Goal: Task Accomplishment & Management: Manage account settings

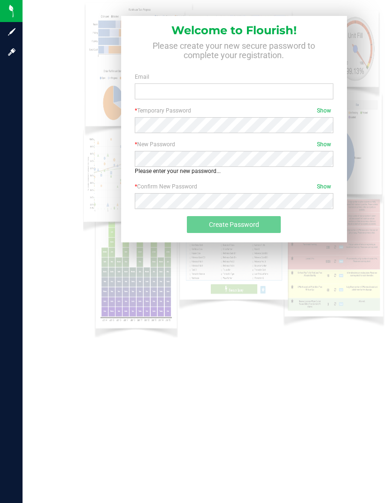
click at [15, 33] on icon at bounding box center [11, 31] width 9 height 9
click at [0, 0] on span "Log in" at bounding box center [0, 0] width 0 height 0
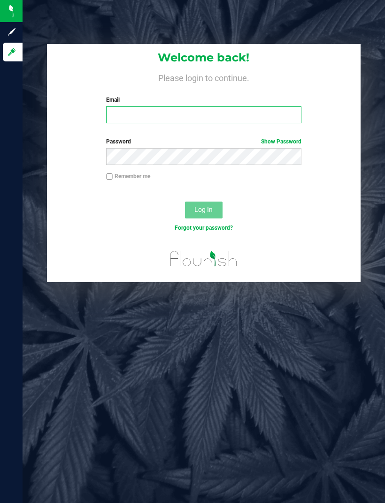
click at [164, 116] on input "Email" at bounding box center [203, 114] width 195 height 17
type input "[EMAIL_ADDRESS][DOMAIN_NAME]"
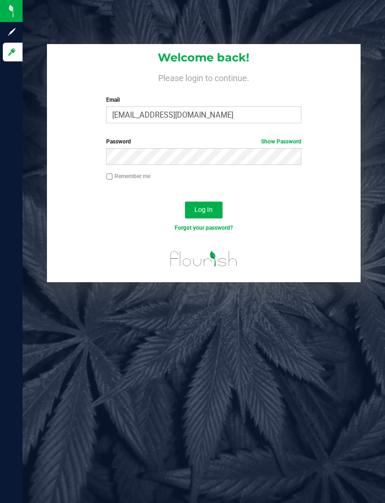
click at [204, 212] on span "Log In" at bounding box center [203, 210] width 18 height 8
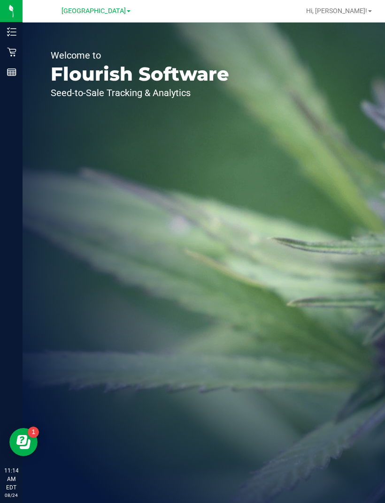
click at [14, 35] on icon at bounding box center [11, 31] width 9 height 9
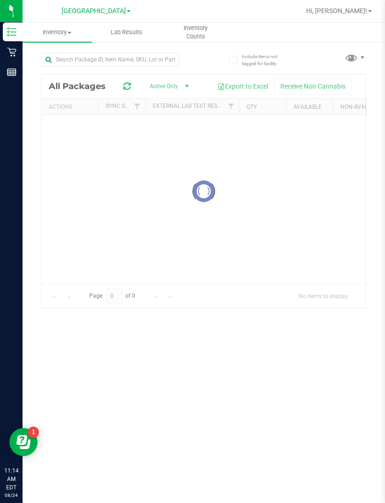
click at [0, 0] on p "Retail" at bounding box center [0, 0] width 0 height 0
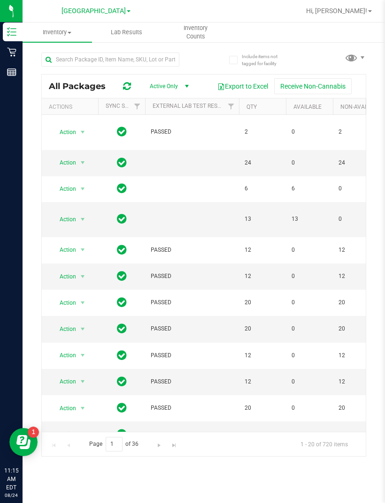
click at [0, 0] on p "Inventory" at bounding box center [0, 0] width 0 height 0
click at [0, 0] on p "Retail" at bounding box center [0, 0] width 0 height 0
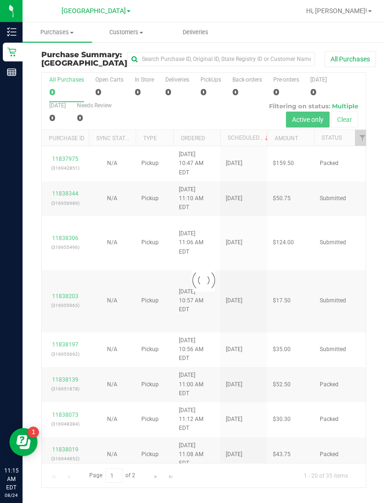
click at [289, 17] on div at bounding box center [234, 11] width 132 height 18
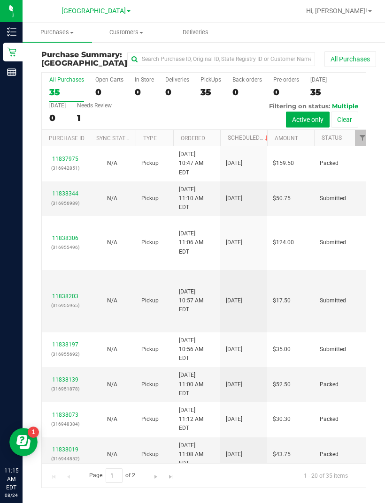
click at [133, 32] on span "Customers" at bounding box center [126, 32] width 68 height 8
click at [266, 16] on div at bounding box center [234, 11] width 132 height 18
click at [55, 31] on span "Purchases" at bounding box center [57, 32] width 68 height 8
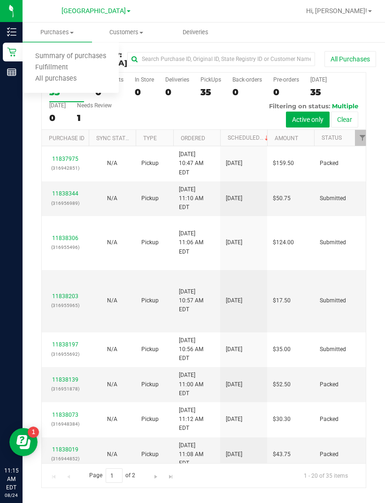
click at [62, 35] on span "Purchases" at bounding box center [57, 32] width 69 height 8
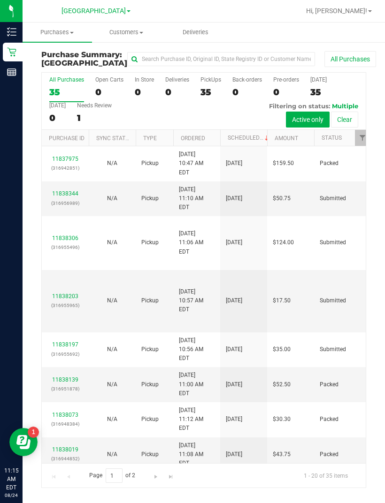
click at [85, 15] on span "[GEOGRAPHIC_DATA]" at bounding box center [93, 11] width 64 height 8
click at [54, 47] on link "[GEOGRAPHIC_DATA]" at bounding box center [95, 45] width 137 height 13
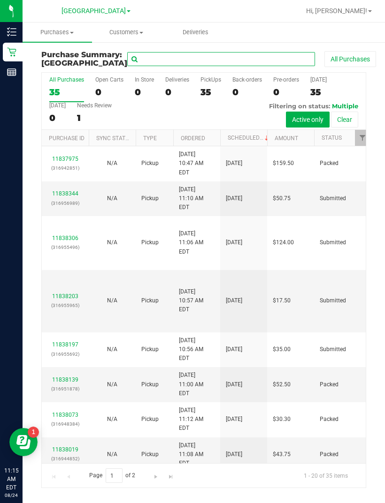
click at [135, 61] on input "text" at bounding box center [221, 59] width 188 height 14
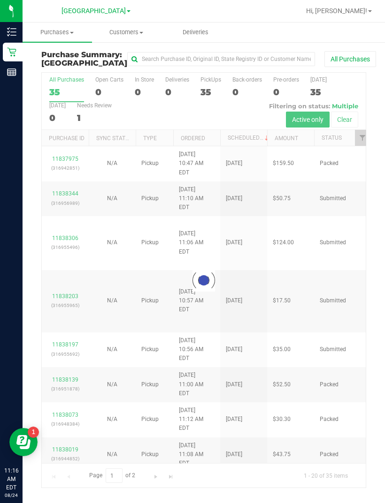
click at [7, 71] on div "Reports" at bounding box center [13, 72] width 20 height 19
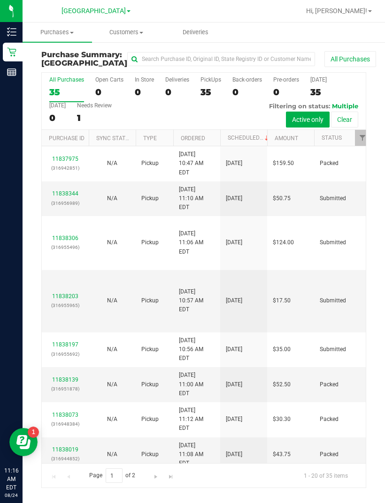
click at [10, 34] on icon at bounding box center [11, 31] width 9 height 9
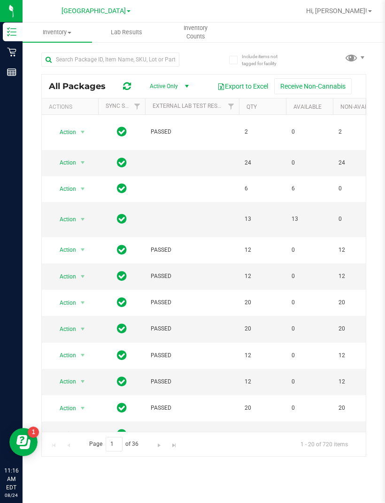
click at [15, 51] on icon at bounding box center [11, 51] width 9 height 9
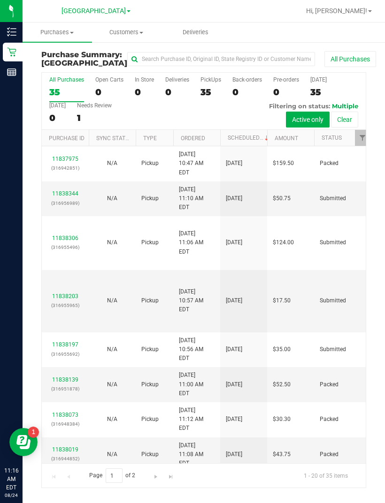
click at [305, 34] on ul "Purchases Summary of purchases Fulfillment All purchases Customers All customer…" at bounding box center [215, 33] width 385 height 20
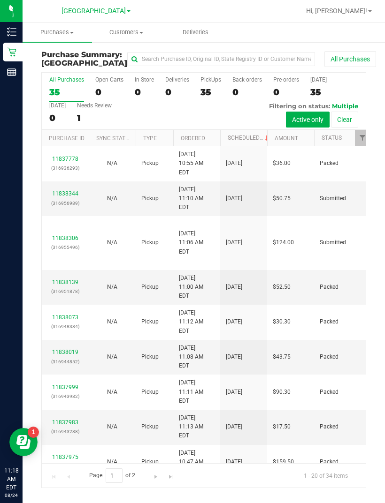
click at [124, 34] on span "Customers" at bounding box center [126, 32] width 68 height 8
click at [285, 39] on ul "Purchases Summary of purchases Fulfillment All purchases Customers All customer…" at bounding box center [215, 33] width 385 height 20
click at [0, 0] on img at bounding box center [0, 0] width 0 height 0
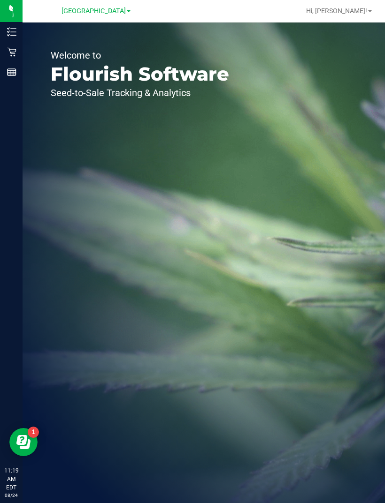
click at [161, 172] on div "Welcome to Flourish Software Seed-to-Sale Tracking & Analytics" at bounding box center [140, 263] width 235 height 481
click at [30, 431] on div "1" at bounding box center [33, 432] width 11 height 11
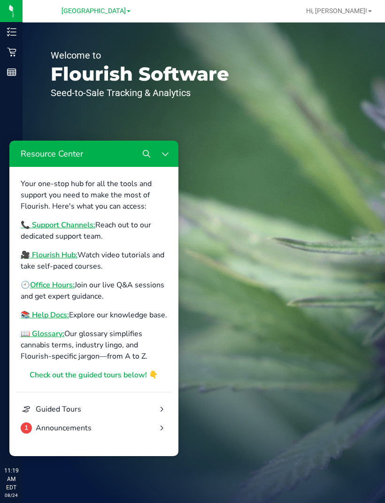
click at [241, 326] on div "Welcome to Flourish Software Seed-to-Sale Tracking & Analytics" at bounding box center [140, 263] width 235 height 481
click at [236, 66] on div "Welcome to Flourish Software Seed-to-Sale Tracking & Analytics" at bounding box center [140, 263] width 235 height 481
click at [11, 56] on icon at bounding box center [11, 52] width 9 height 9
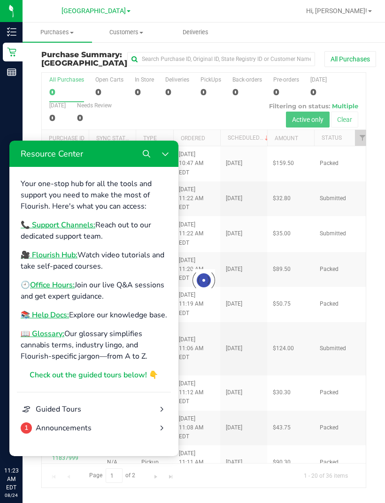
click at [264, 49] on div "Purchase Summary: [GEOGRAPHIC_DATA] All Purchases Loading... All Purchases 0 Op…" at bounding box center [204, 269] width 362 height 456
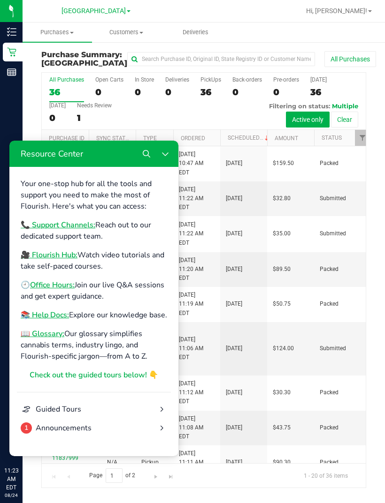
click at [128, 30] on span "Customers" at bounding box center [126, 32] width 68 height 8
click at [169, 155] on button "Close Resource Center" at bounding box center [165, 153] width 19 height 19
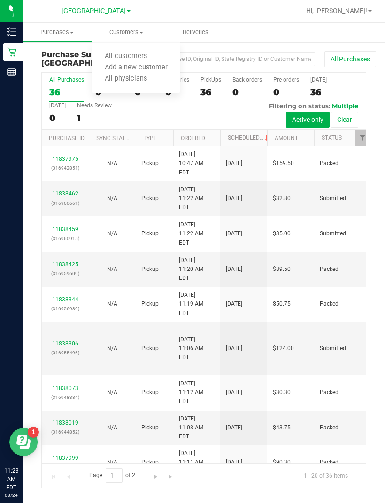
click at [137, 57] on span "All customers" at bounding box center [126, 57] width 68 height 8
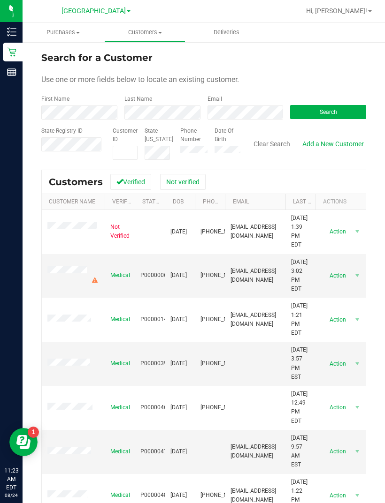
click at [348, 118] on button "Search" at bounding box center [328, 112] width 76 height 14
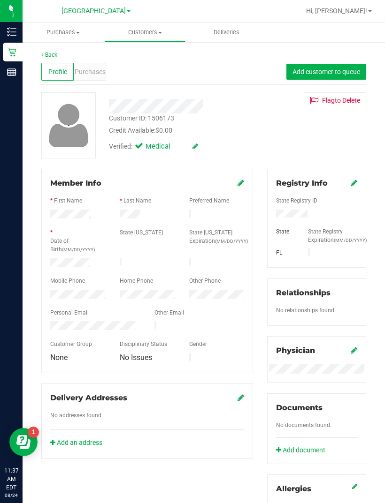
click at [364, 14] on span "Hi, [PERSON_NAME]!" at bounding box center [336, 11] width 61 height 8
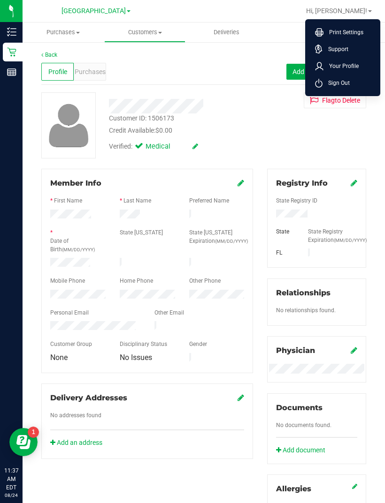
click at [343, 83] on span "Sign Out" at bounding box center [335, 82] width 27 height 9
